Goal: Find specific page/section: Find specific page/section

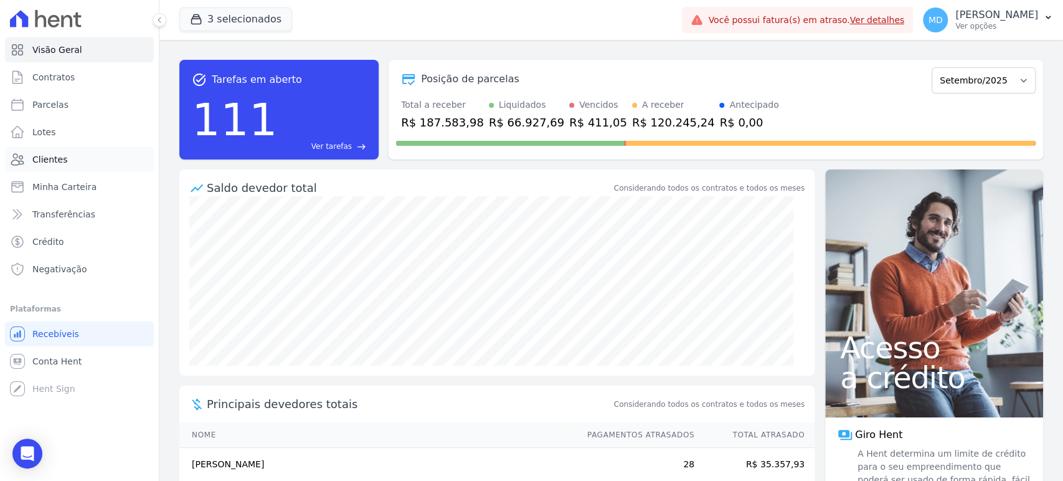
click at [47, 161] on span "Clientes" at bounding box center [49, 159] width 35 height 12
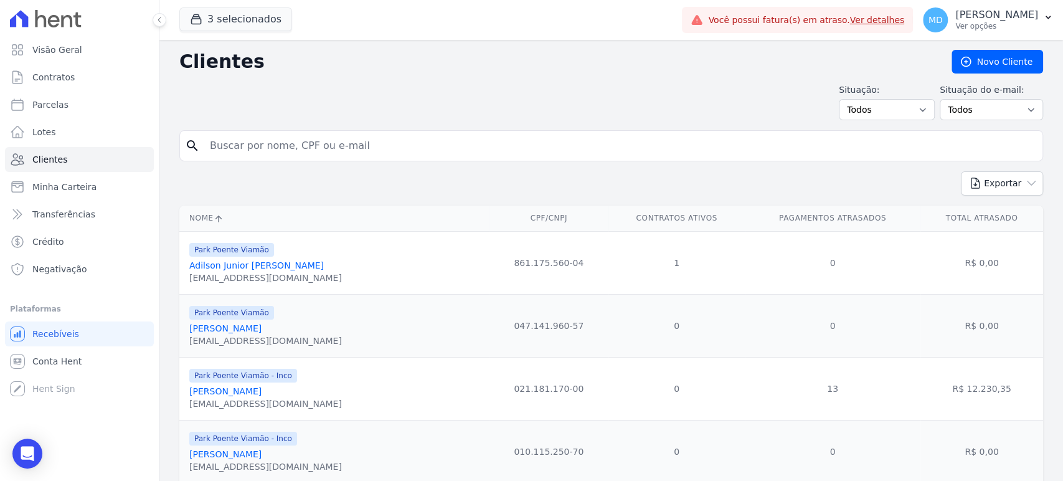
click at [267, 148] on input "search" at bounding box center [619, 145] width 835 height 25
paste input "[PERSON_NAME]"
type input "[PERSON_NAME]"
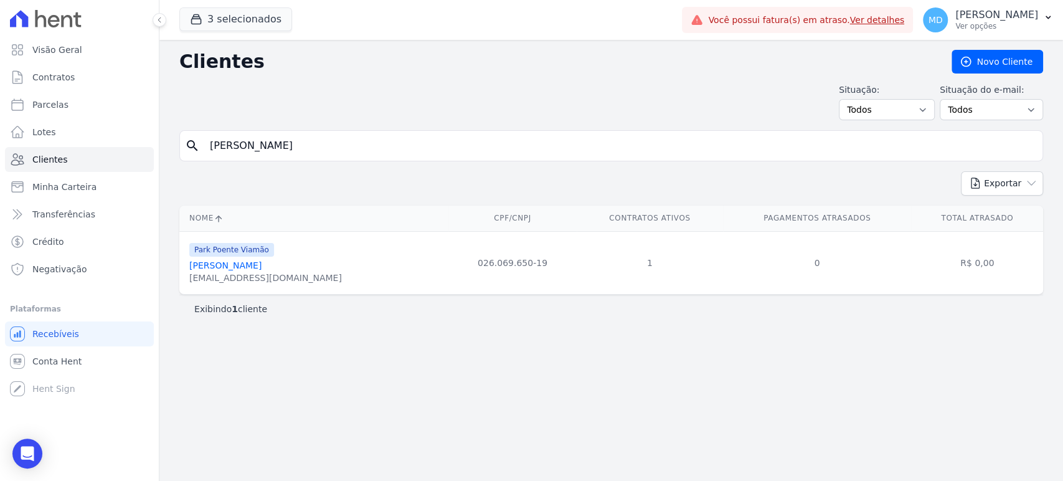
click at [237, 268] on link "[PERSON_NAME]" at bounding box center [225, 265] width 72 height 10
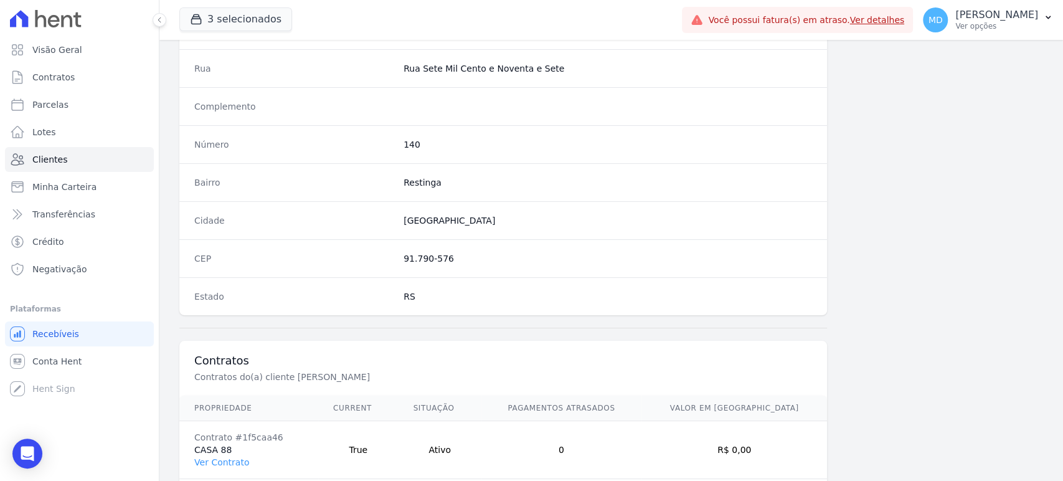
scroll to position [682, 0]
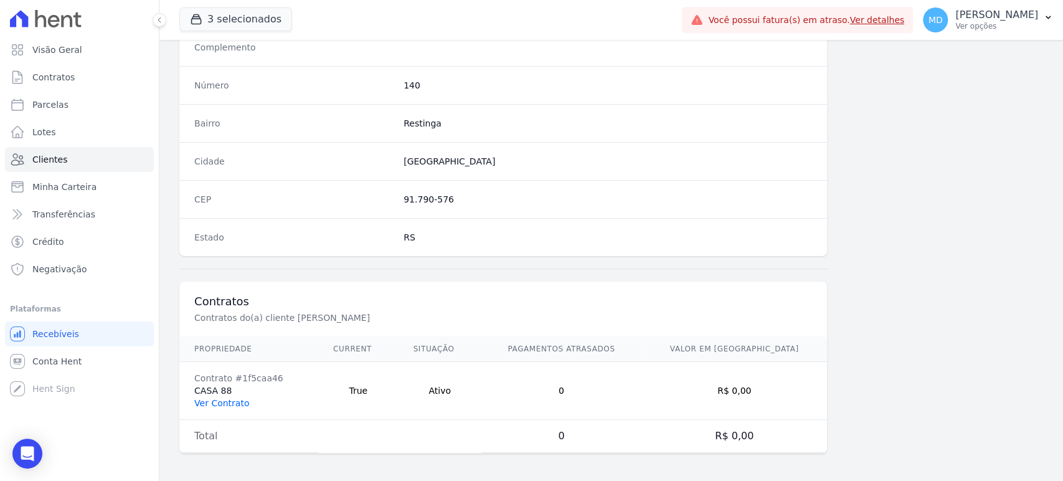
click at [210, 404] on link "Ver Contrato" at bounding box center [221, 403] width 55 height 10
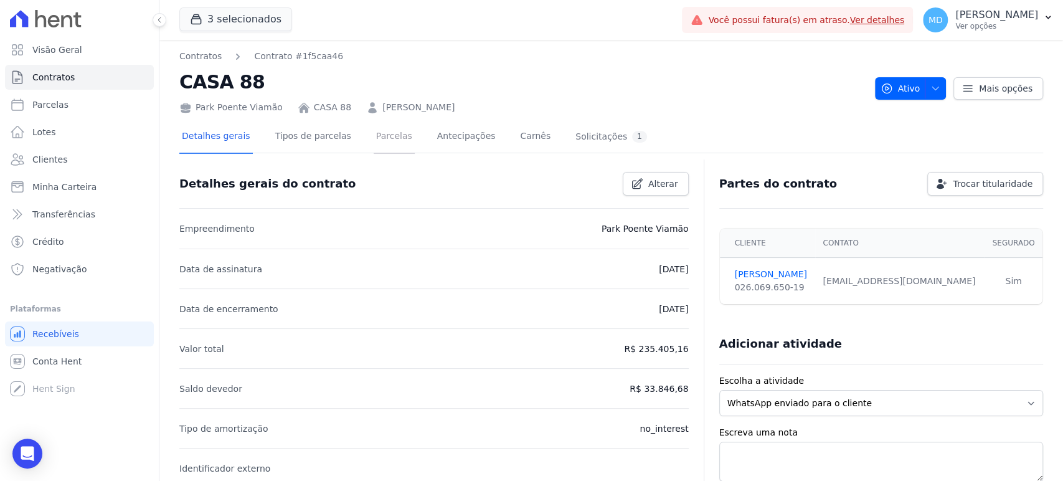
click at [379, 139] on link "Parcelas" at bounding box center [394, 137] width 41 height 33
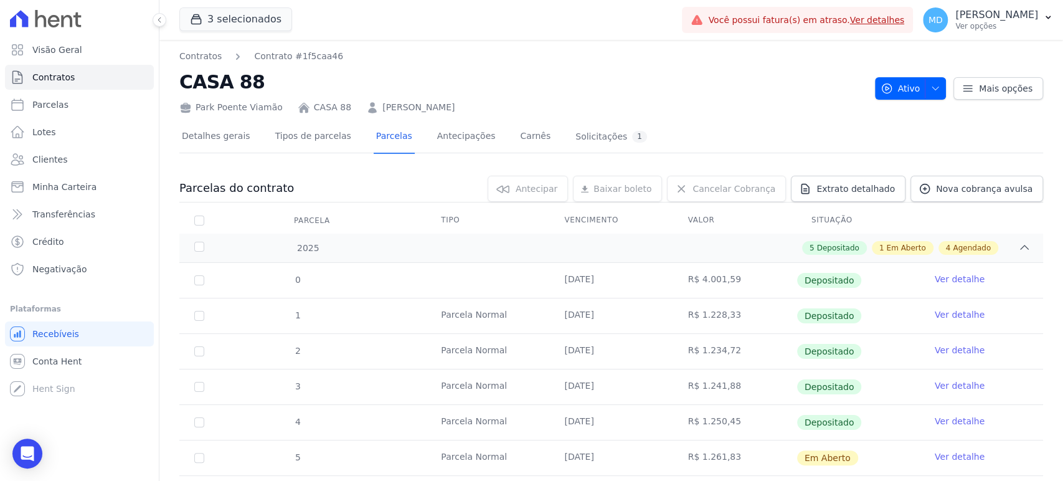
scroll to position [138, 0]
